Goal: Task Accomplishment & Management: Use online tool/utility

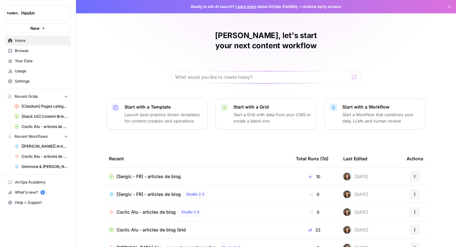
click at [146, 173] on span "[Sergic - FR] - articles de blog" at bounding box center [149, 176] width 64 height 6
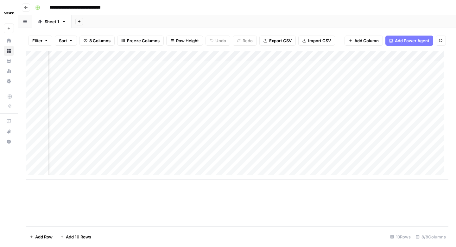
scroll to position [0, 333]
click at [403, 120] on div "Add Column" at bounding box center [237, 115] width 423 height 129
click at [152, 120] on div "Add Column" at bounding box center [237, 115] width 423 height 129
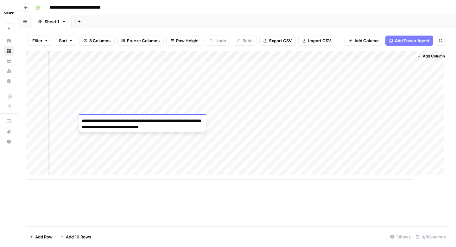
type textarea "**********"
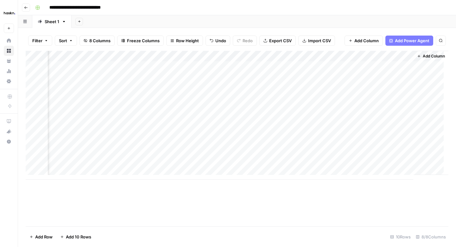
click at [347, 120] on div "Add Column" at bounding box center [237, 115] width 423 height 129
click at [402, 120] on div "Add Column" at bounding box center [237, 115] width 423 height 129
click at [337, 120] on div "Add Column" at bounding box center [237, 115] width 423 height 129
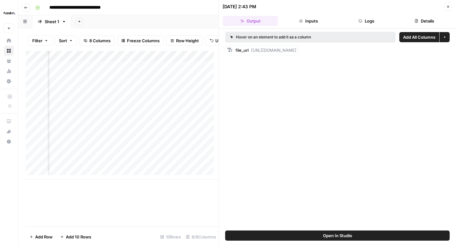
click at [361, 23] on button "Logs" at bounding box center [366, 21] width 55 height 10
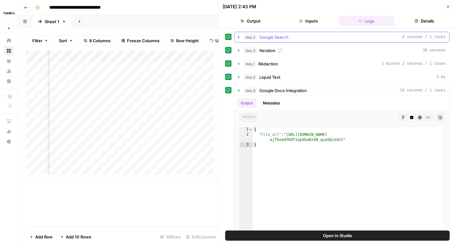
click at [238, 38] on icon "button" at bounding box center [238, 37] width 5 height 5
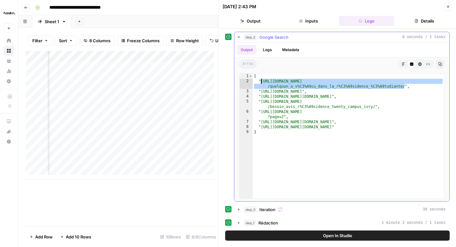
drag, startPoint x: 405, startPoint y: 86, endPoint x: 262, endPoint y: 82, distance: 143.6
click at [262, 82] on div "[ "[URL][DOMAIN_NAME] /quelquun_a_v%C3%A9cu_dans_la_r%C3%A9sidence_%C3%A9tudian…" at bounding box center [348, 141] width 191 height 135
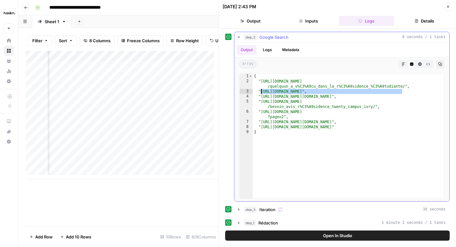
drag, startPoint x: 404, startPoint y: 91, endPoint x: 262, endPoint y: 93, distance: 141.4
click at [262, 93] on div "[ "[URL][DOMAIN_NAME] /quelquun_a_v%C3%A9cu_dans_la_r%C3%A9sidence_%C3%A9tudian…" at bounding box center [348, 141] width 191 height 135
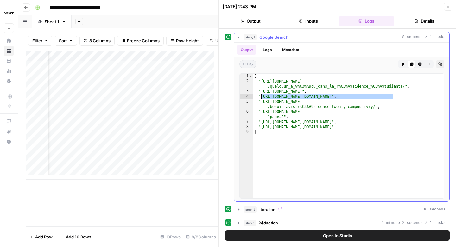
drag, startPoint x: 394, startPoint y: 96, endPoint x: 261, endPoint y: 98, distance: 132.5
click at [261, 98] on div "[ "[URL][DOMAIN_NAME] /quelquun_a_v%C3%A9cu_dans_la_r%C3%A9sidence_%C3%A9tudian…" at bounding box center [348, 141] width 191 height 135
type textarea "**********"
click at [137, 123] on div "Add Column" at bounding box center [122, 115] width 193 height 129
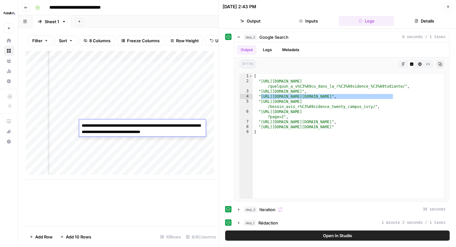
click at [171, 125] on textarea "**********" at bounding box center [142, 128] width 127 height 15
click at [173, 126] on textarea "**********" at bounding box center [142, 128] width 127 height 15
type textarea "**********"
click at [70, 130] on div "Add Column" at bounding box center [122, 115] width 193 height 129
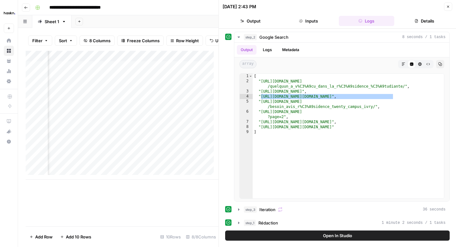
click at [446, 6] on button "Close" at bounding box center [448, 7] width 8 height 8
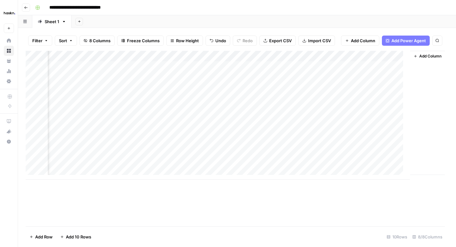
scroll to position [0, 326]
click at [352, 119] on div "Add Column" at bounding box center [237, 115] width 423 height 129
click at [411, 118] on div "Add Column" at bounding box center [237, 115] width 423 height 129
click at [22, 7] on button "Go back" at bounding box center [26, 7] width 8 height 8
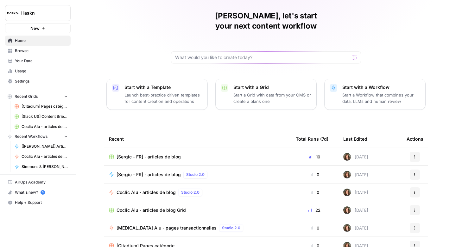
scroll to position [45, 0]
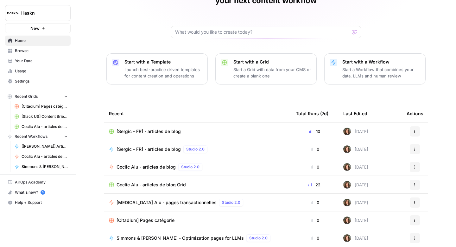
click at [145, 217] on span "[Citadium] Pages catégorie" at bounding box center [146, 220] width 58 height 6
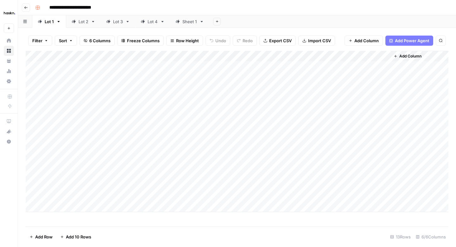
click at [180, 23] on div "Sheet 1" at bounding box center [187, 21] width 22 height 6
click at [307, 104] on div "Add Column" at bounding box center [237, 138] width 423 height 175
click at [305, 115] on div "Add Column" at bounding box center [237, 138] width 423 height 175
click at [302, 127] on div "Add Column" at bounding box center [237, 138] width 423 height 175
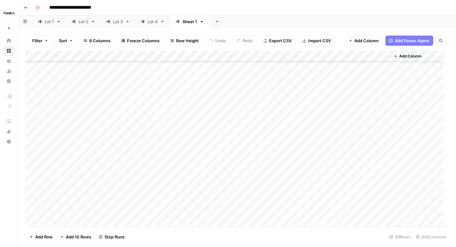
click at [303, 139] on div "Add Column" at bounding box center [237, 138] width 423 height 175
click at [303, 147] on div "Add Column" at bounding box center [237, 138] width 423 height 175
click at [302, 162] on div "Add Column" at bounding box center [237, 138] width 423 height 175
click at [303, 170] on div "Add Column" at bounding box center [237, 138] width 423 height 175
click at [303, 182] on div "Add Column" at bounding box center [237, 138] width 423 height 175
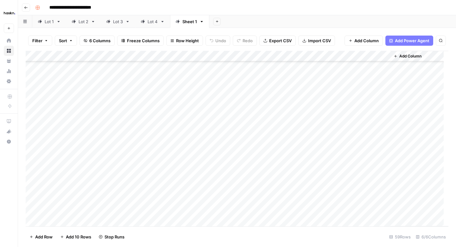
click at [302, 190] on div "Add Column" at bounding box center [237, 138] width 423 height 175
click at [304, 168] on div "Add Column" at bounding box center [237, 138] width 423 height 175
click at [303, 178] on div "Add Column" at bounding box center [237, 138] width 423 height 175
click at [302, 191] on div "Add Column" at bounding box center [237, 138] width 423 height 175
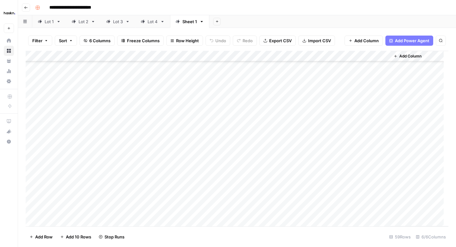
click at [301, 200] on div "Add Column" at bounding box center [237, 138] width 423 height 175
click at [305, 183] on div "Add Column" at bounding box center [237, 138] width 423 height 175
click at [303, 195] on div "Add Column" at bounding box center [237, 138] width 423 height 175
click at [319, 131] on div "Add Column" at bounding box center [237, 138] width 423 height 175
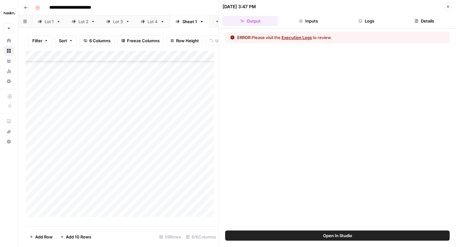
click at [364, 20] on button "Logs" at bounding box center [366, 21] width 55 height 10
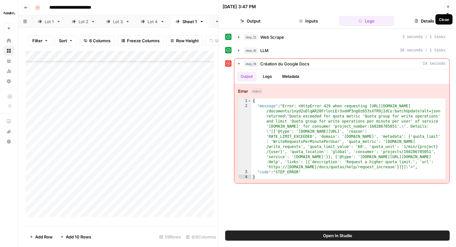
click at [448, 5] on icon "button" at bounding box center [449, 7] width 4 height 4
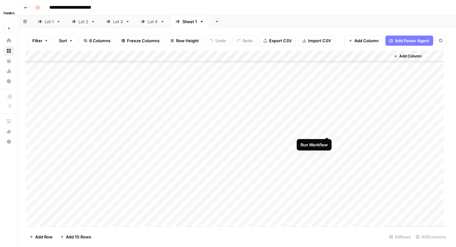
click at [327, 131] on div "Add Column" at bounding box center [237, 138] width 423 height 175
click at [328, 140] on div "Add Column" at bounding box center [237, 138] width 423 height 175
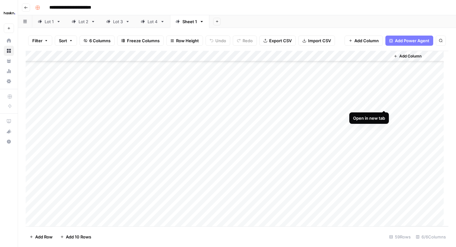
click at [385, 102] on div "Add Column" at bounding box center [237, 138] width 423 height 175
click at [385, 114] on div "Add Column" at bounding box center [237, 138] width 423 height 175
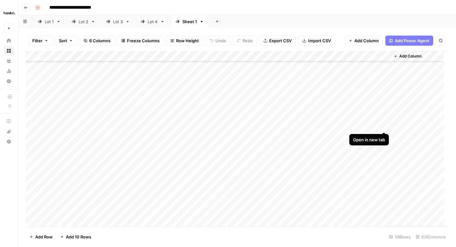
click at [385, 123] on div "Add Column" at bounding box center [237, 138] width 423 height 175
click at [381, 148] on div "Add Column" at bounding box center [237, 138] width 423 height 175
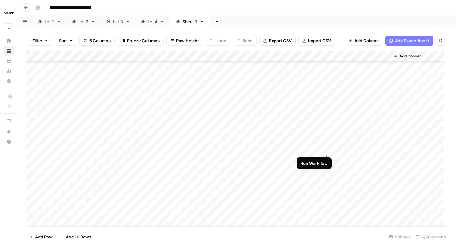
click at [326, 148] on div "Add Column" at bounding box center [237, 138] width 423 height 175
click at [328, 159] on div "Add Column" at bounding box center [237, 138] width 423 height 175
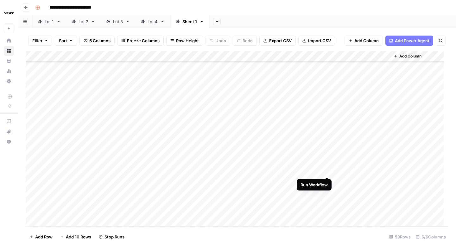
click at [327, 170] on div "Add Column" at bounding box center [237, 138] width 423 height 175
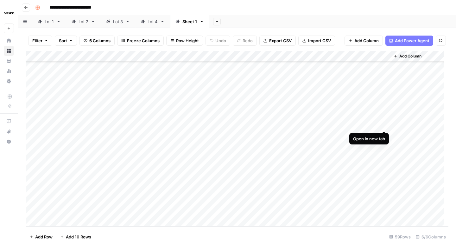
click at [383, 124] on div "Add Column" at bounding box center [237, 138] width 423 height 175
